Goal: Navigation & Orientation: Find specific page/section

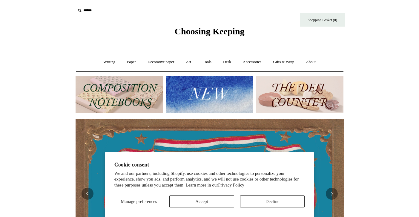
click at [216, 200] on button "Accept" at bounding box center [201, 201] width 65 height 12
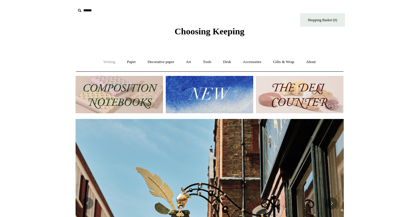
click at [105, 60] on link "Writing +" at bounding box center [109, 62] width 23 height 16
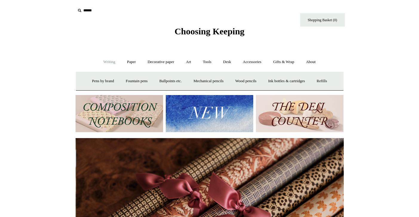
scroll to position [0, 536]
click at [94, 79] on link "Pens by brand +" at bounding box center [103, 81] width 33 height 16
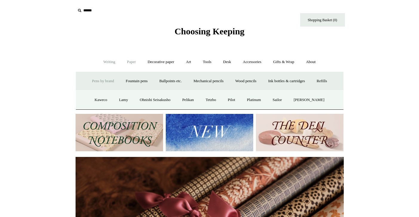
click at [128, 59] on link "Paper +" at bounding box center [132, 62] width 20 height 16
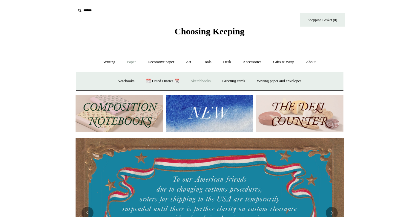
scroll to position [0, 0]
click at [189, 62] on link "Art +" at bounding box center [189, 62] width 16 height 16
click at [188, 61] on link "Art -" at bounding box center [189, 62] width 16 height 16
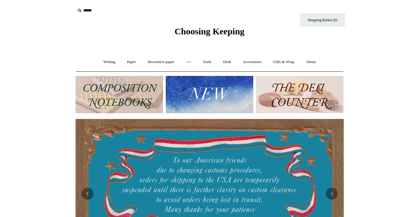
click at [190, 61] on link "Art +" at bounding box center [189, 62] width 16 height 16
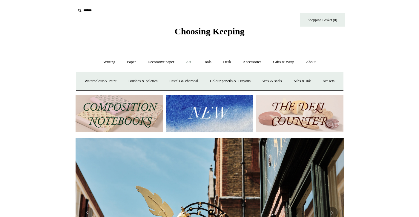
scroll to position [0, 268]
click at [169, 61] on link "Decorative paper +" at bounding box center [160, 62] width 37 height 16
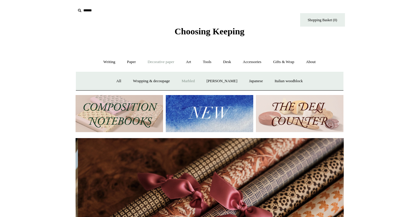
click at [190, 80] on link "Marbled" at bounding box center [188, 81] width 24 height 16
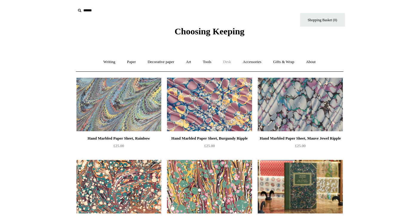
click at [227, 61] on link "Desk +" at bounding box center [227, 62] width 19 height 16
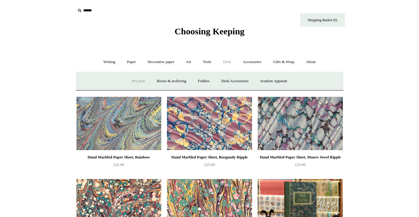
click at [140, 80] on link "Pen pots" at bounding box center [139, 81] width 24 height 16
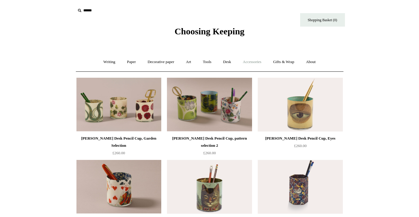
click at [252, 59] on link "Accessories +" at bounding box center [251, 62] width 29 height 16
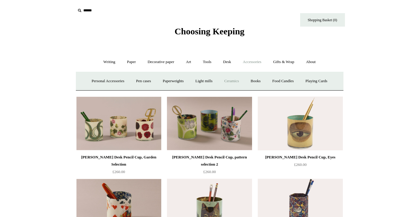
click at [233, 80] on link "Ceramics +" at bounding box center [231, 81] width 25 height 16
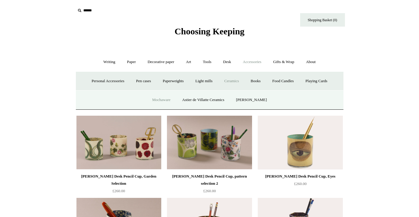
click at [159, 96] on link "Mochaware" at bounding box center [161, 100] width 29 height 16
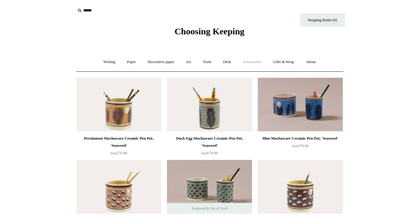
click at [254, 61] on link "Accessories +" at bounding box center [251, 62] width 29 height 16
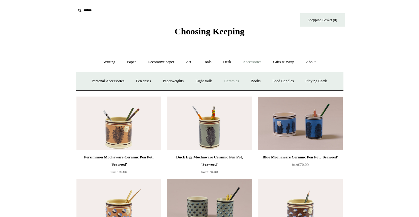
click at [232, 79] on link "Ceramics +" at bounding box center [231, 81] width 25 height 16
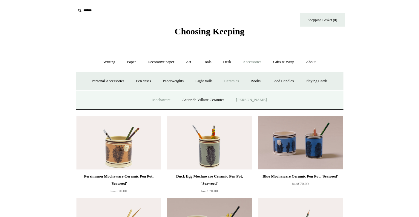
click at [247, 99] on link "[PERSON_NAME]" at bounding box center [252, 100] width 42 height 16
